Goal: Task Accomplishment & Management: Use online tool/utility

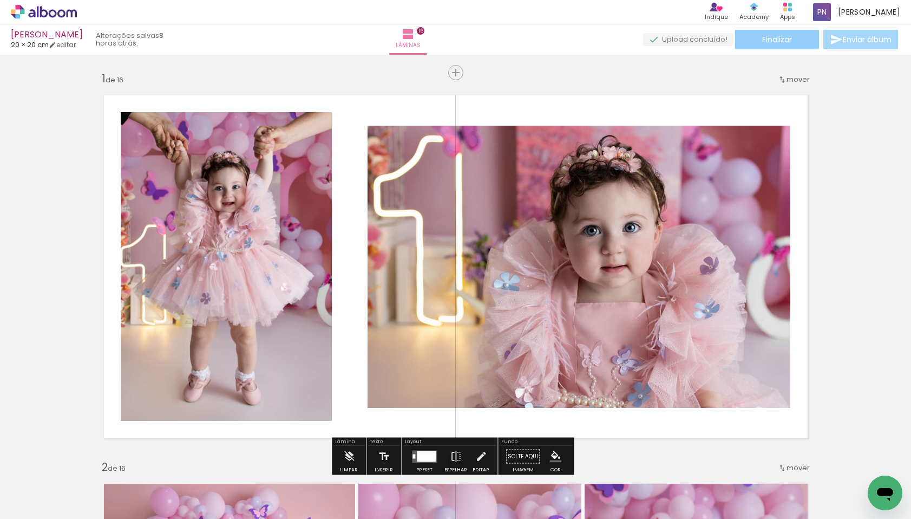
click at [781, 36] on span "Finalizar" at bounding box center [777, 40] width 30 height 8
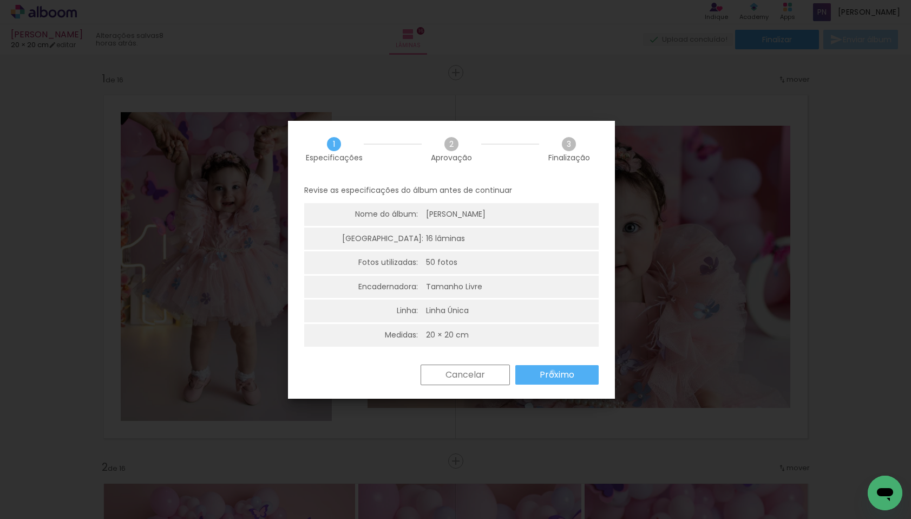
click at [0, 0] on slot "Próximo" at bounding box center [0, 0] width 0 height 0
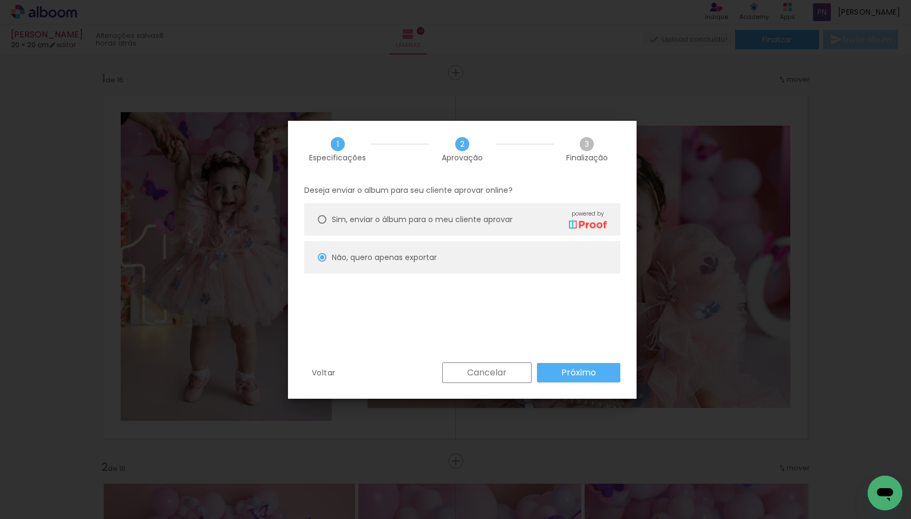
click at [556, 372] on paper-button "Próximo" at bounding box center [578, 372] width 83 height 19
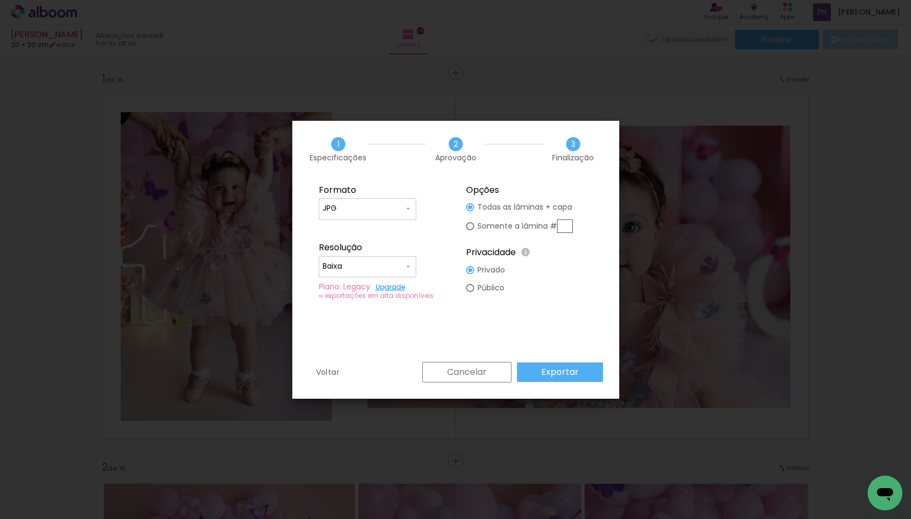
click at [355, 265] on input "Baixa" at bounding box center [363, 266] width 81 height 11
click at [0, 0] on slot "Alta, 300 DPI" at bounding box center [0, 0] width 0 height 0
type input "Alta, 300 DPI"
click at [539, 369] on paper-button "Exportar" at bounding box center [560, 371] width 86 height 19
click at [536, 372] on div "Cancelar Exportar" at bounding box center [510, 372] width 186 height 21
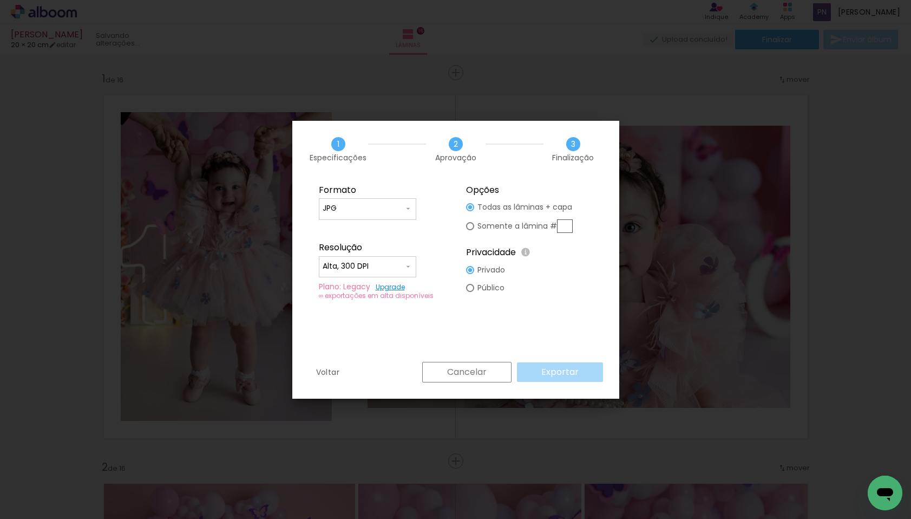
click at [579, 309] on div "Formato JPG PDF Resolução Alta, 300 DPI Baixa Plano: Legacy Upgrade ∞ exportaçõ…" at bounding box center [455, 270] width 327 height 184
